Goal: Information Seeking & Learning: Check status

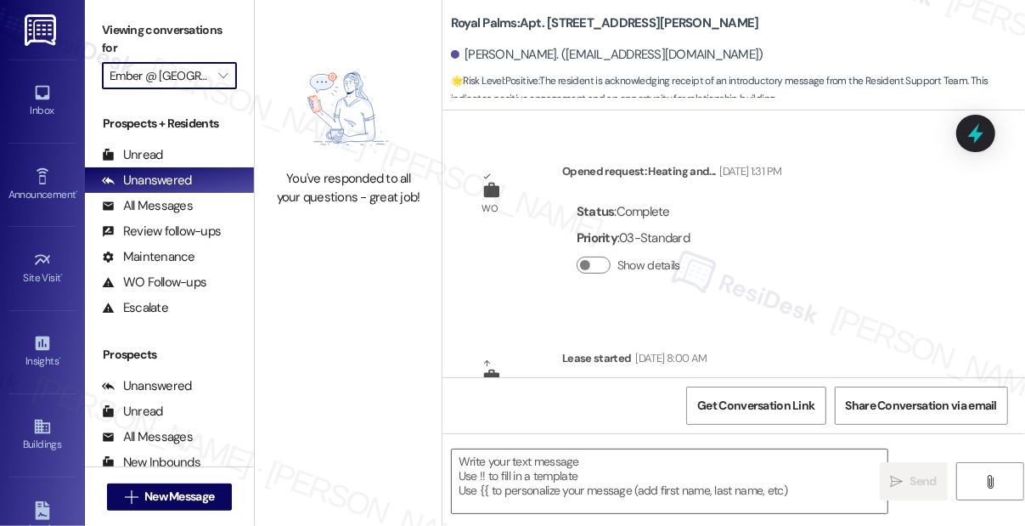
scroll to position [297, 0]
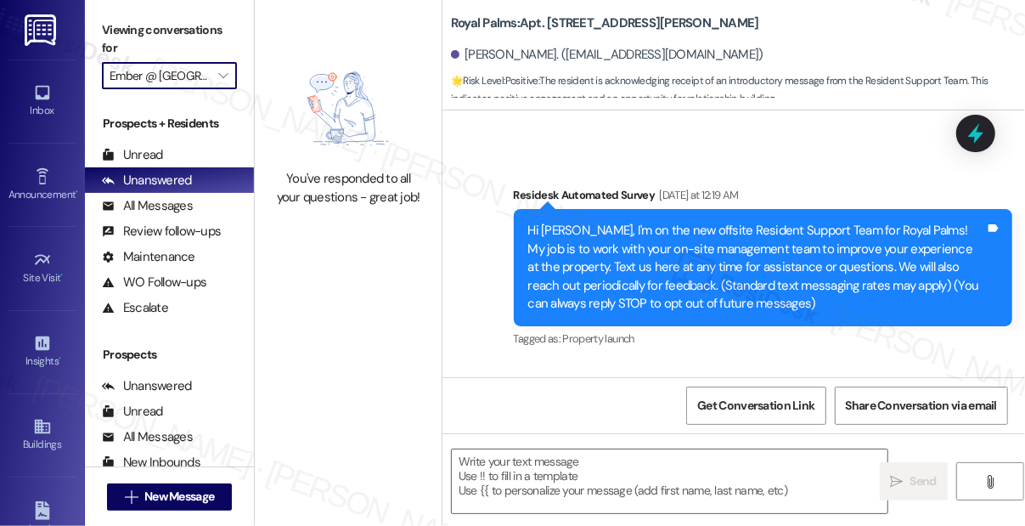
type input "[GEOGRAPHIC_DATA]"
click at [224, 76] on icon "" at bounding box center [222, 76] width 9 height 14
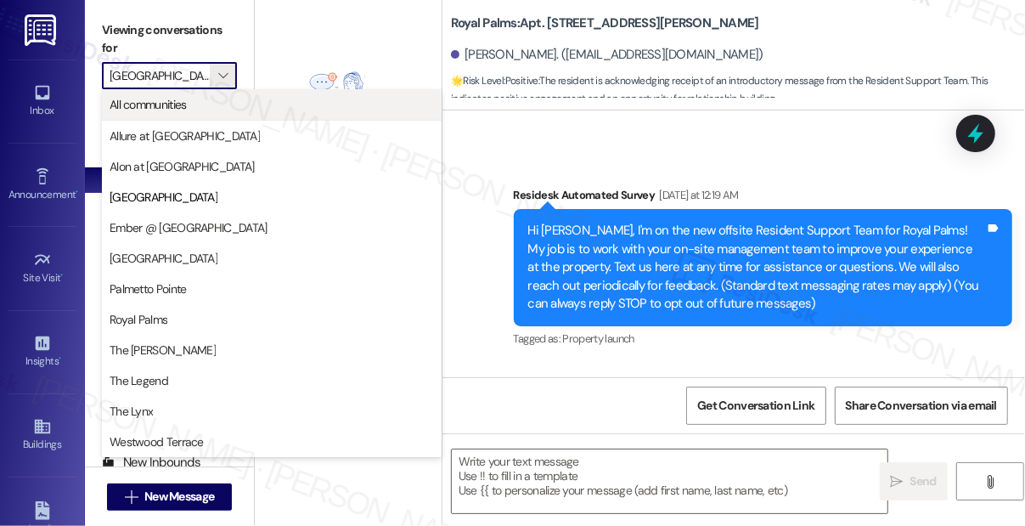
click at [235, 105] on span "All communities" at bounding box center [272, 104] width 324 height 17
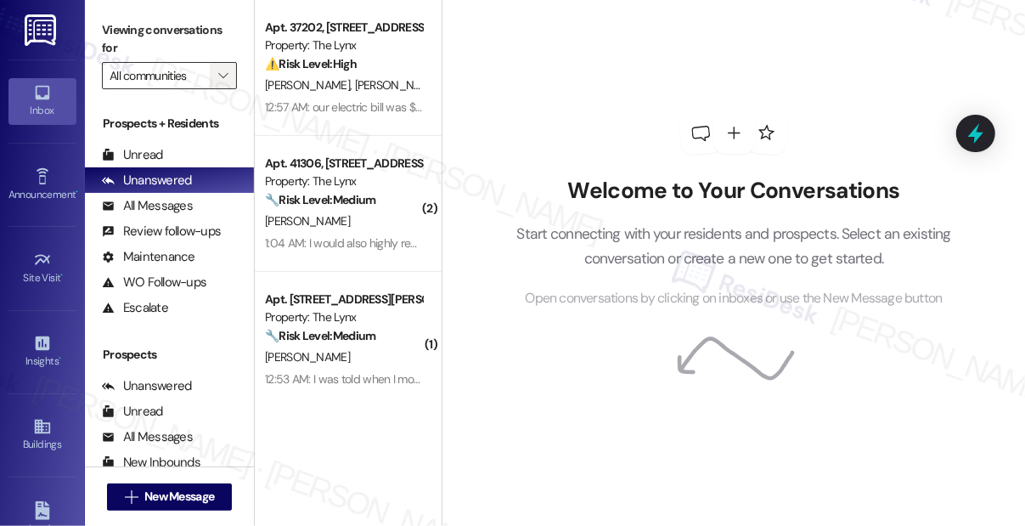
click at [216, 82] on span "" at bounding box center [223, 75] width 16 height 27
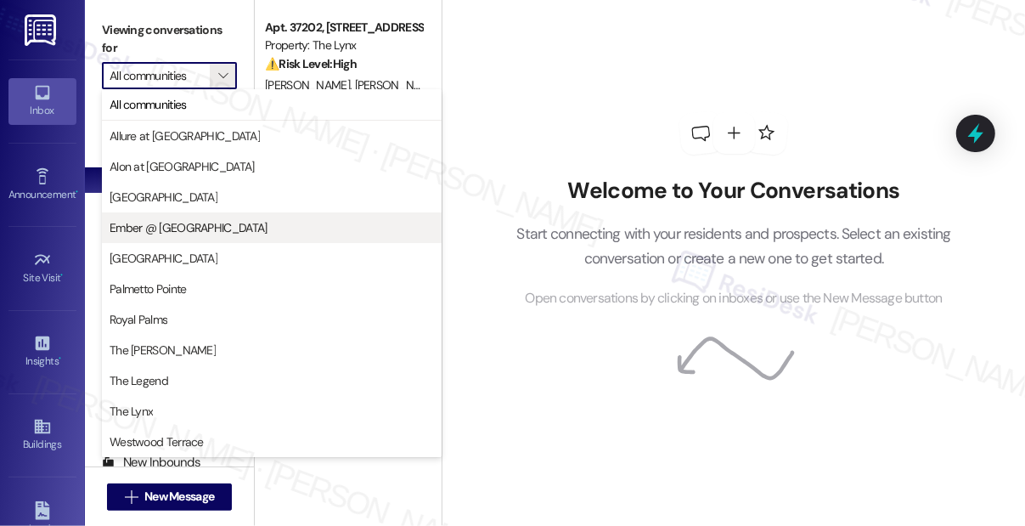
click at [237, 216] on button "Ember @ [GEOGRAPHIC_DATA]" at bounding box center [272, 227] width 340 height 31
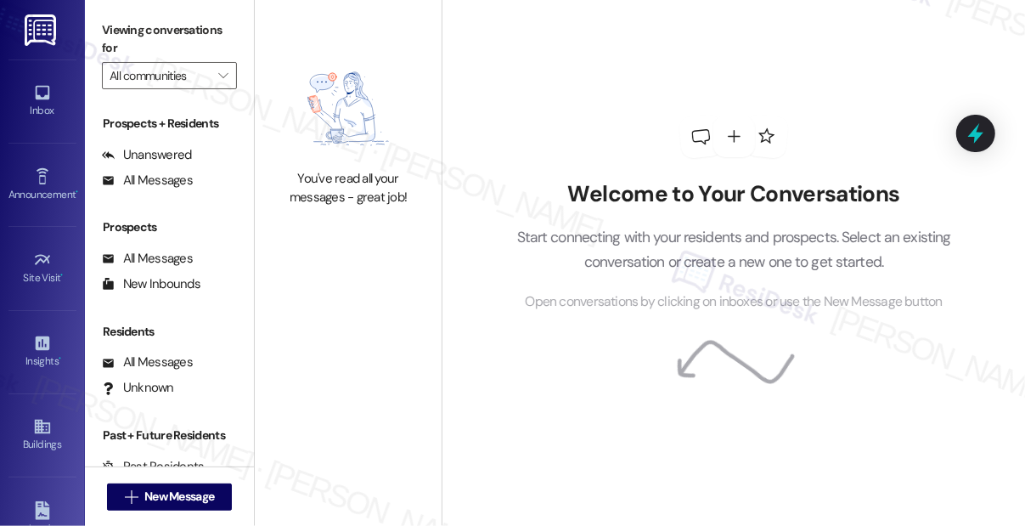
type input "Ember @ [GEOGRAPHIC_DATA]"
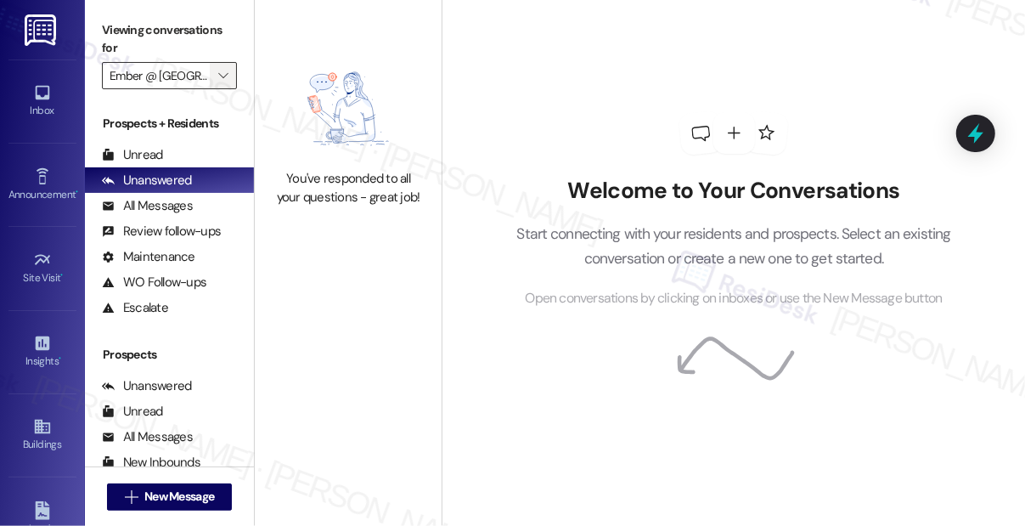
click at [225, 75] on icon "" at bounding box center [222, 76] width 9 height 14
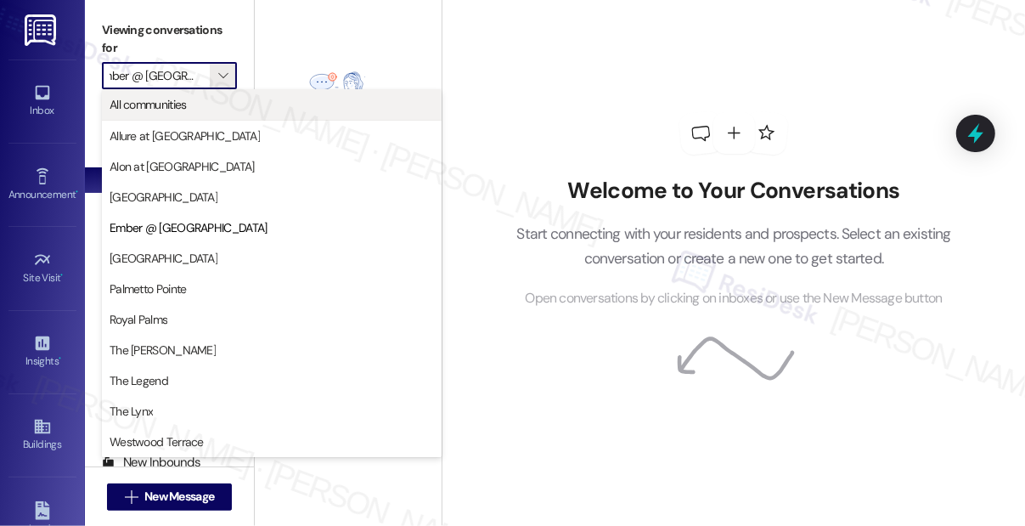
click at [194, 101] on span "All communities" at bounding box center [272, 104] width 324 height 17
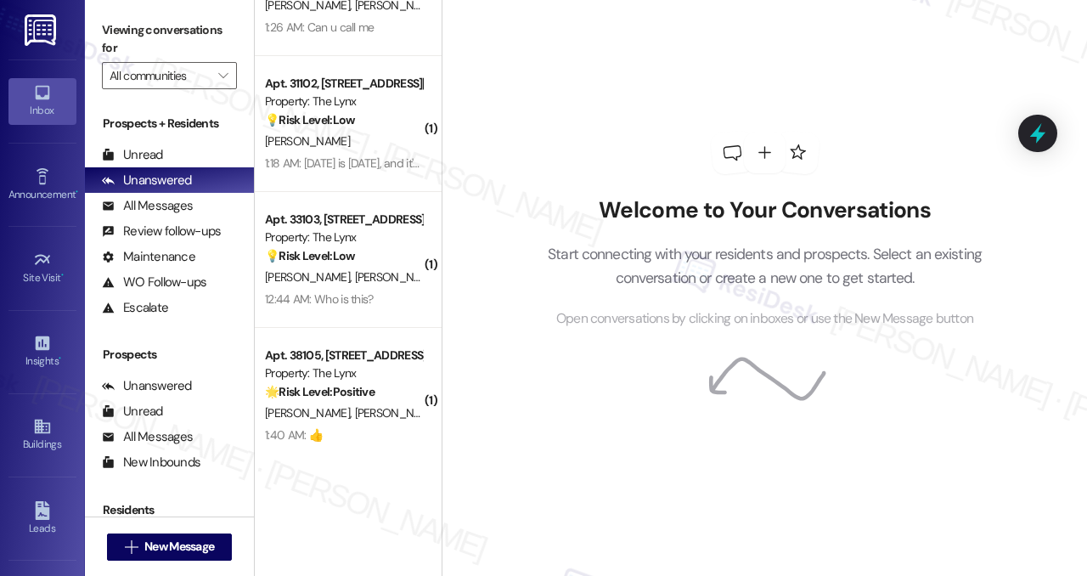
scroll to position [1311, 0]
